Goal: Transaction & Acquisition: Purchase product/service

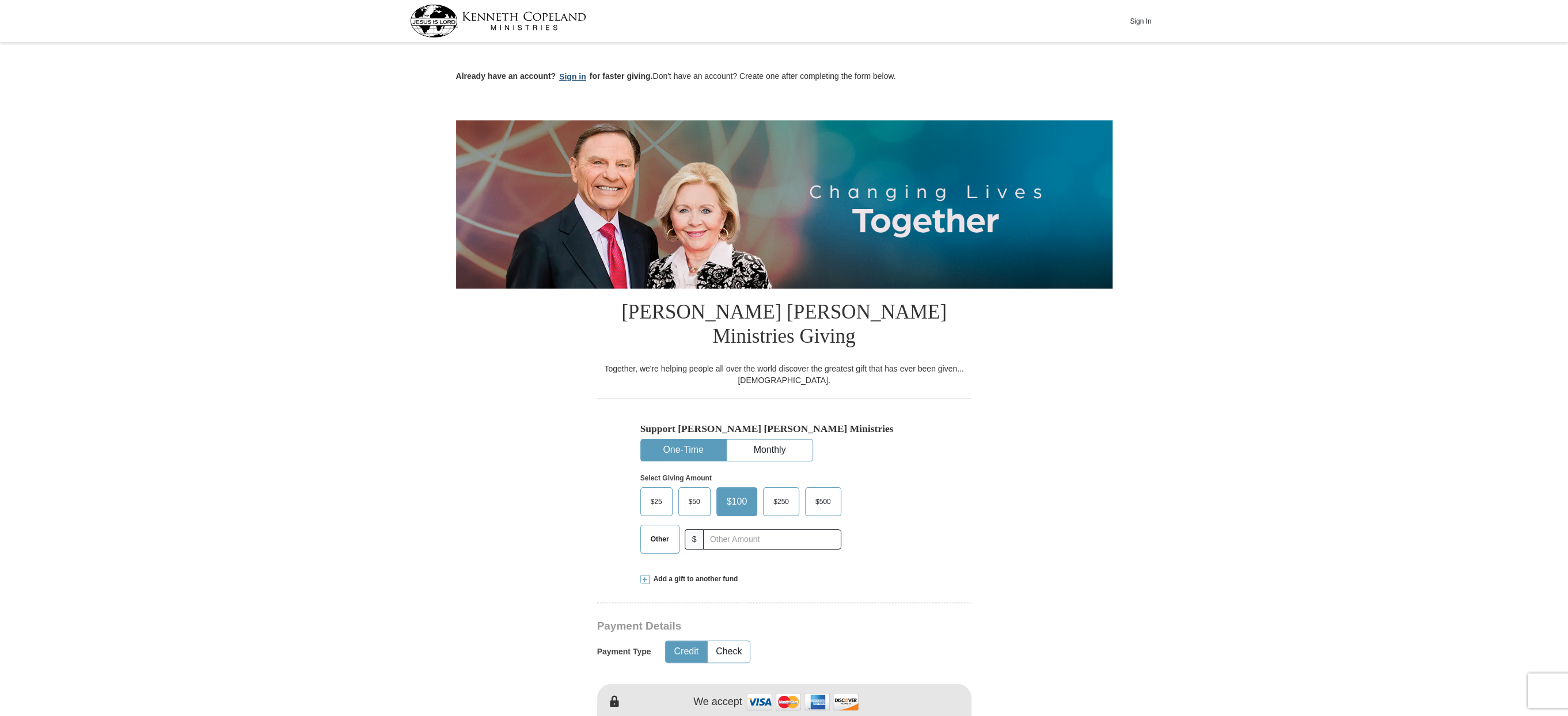
click at [566, 77] on button "Sign in" at bounding box center [573, 77] width 34 height 13
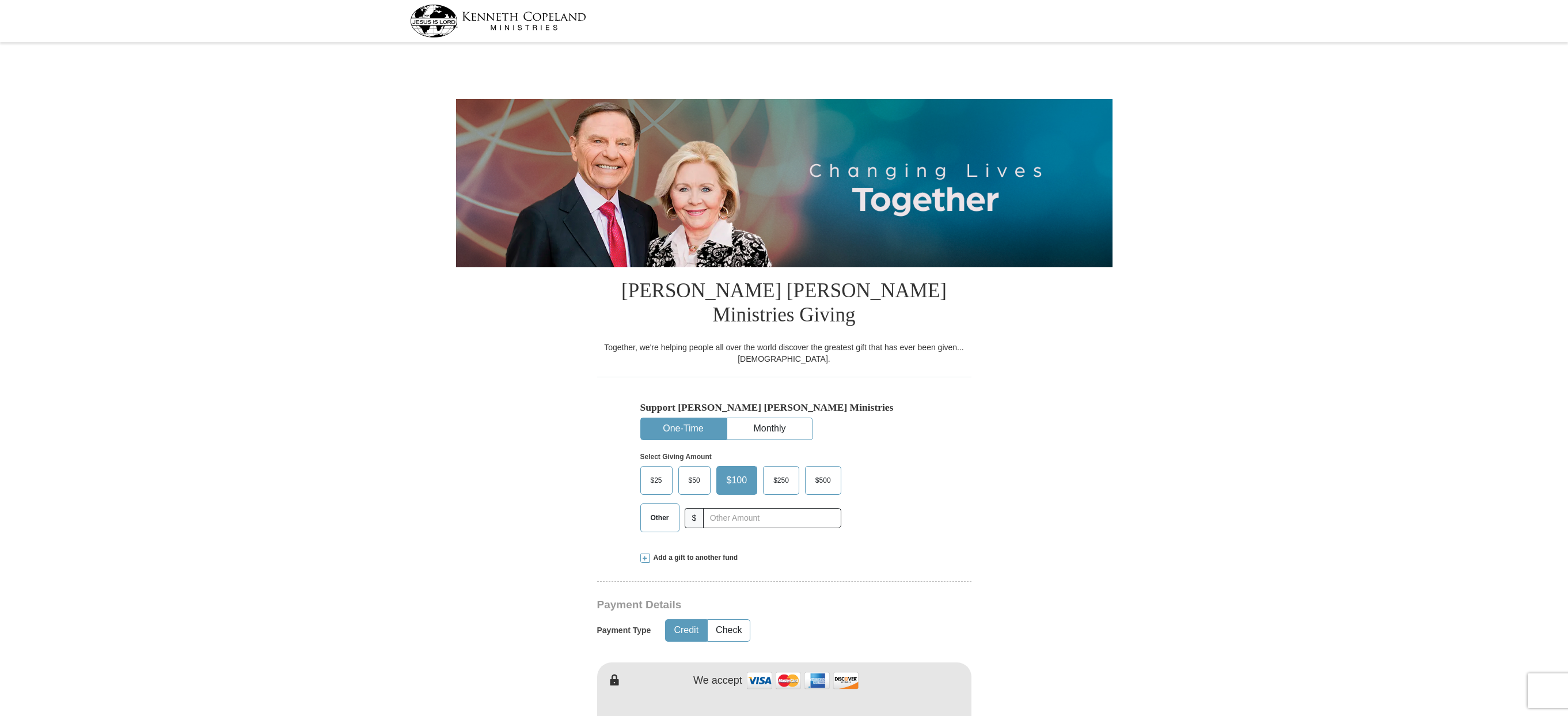
select select "WA"
click at [787, 418] on button "Monthly" at bounding box center [770, 429] width 85 height 21
